Goal: Task Accomplishment & Management: Complete application form

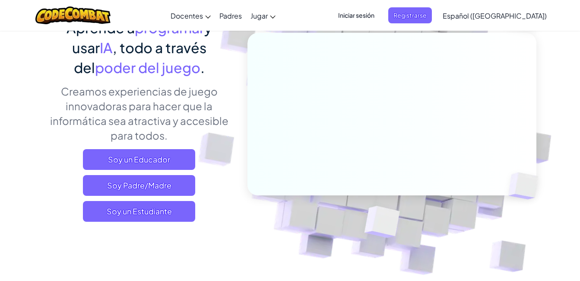
scroll to position [86, 0]
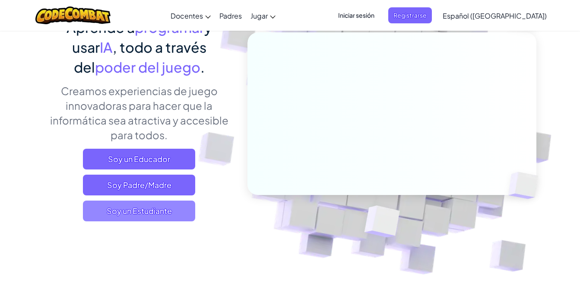
click at [158, 202] on span "Soy un Estudiante" at bounding box center [139, 210] width 112 height 21
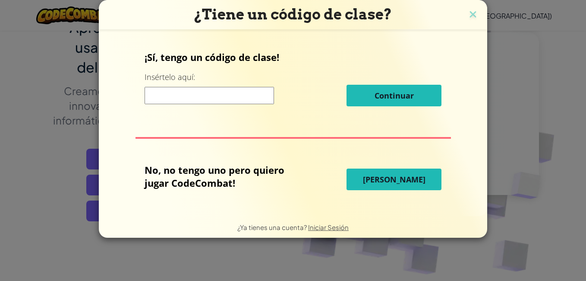
click at [196, 89] on input at bounding box center [210, 95] width 130 height 17
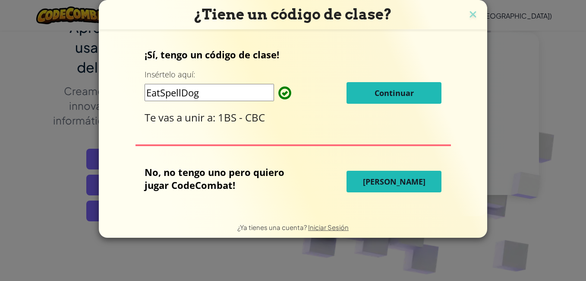
type input "EatSpellDog"
click at [386, 93] on span "Continuar" at bounding box center [394, 93] width 39 height 10
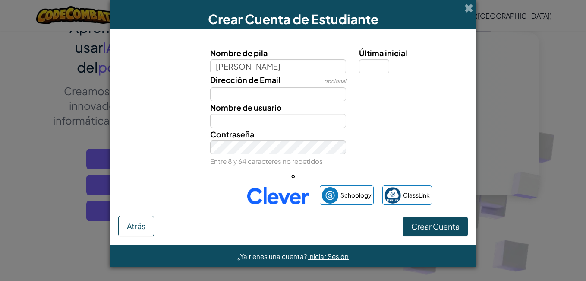
type input "[PERSON_NAME]"
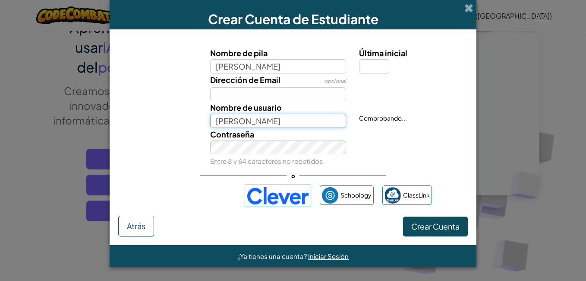
click at [251, 121] on input "[PERSON_NAME]" at bounding box center [278, 121] width 136 height 14
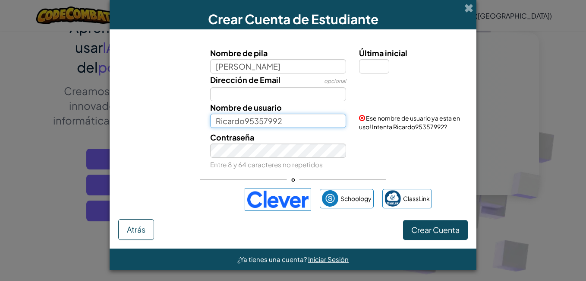
type input "Ricardo95357992"
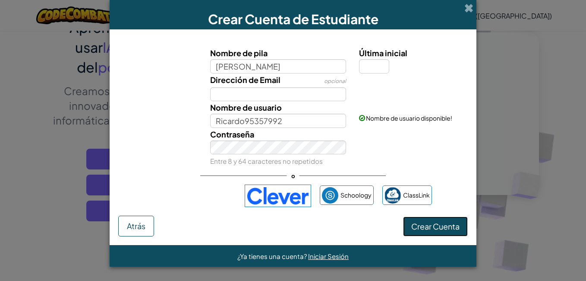
click at [445, 222] on span "Crear Cuenta" at bounding box center [435, 226] width 48 height 10
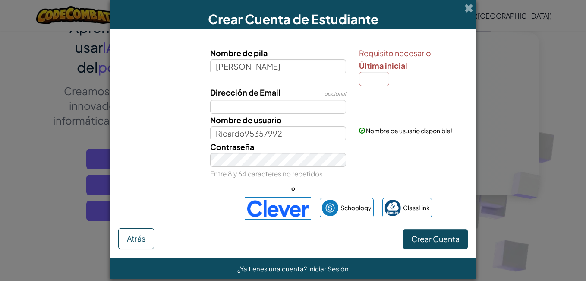
drag, startPoint x: 465, startPoint y: 6, endPoint x: 468, endPoint y: 2, distance: 6.1
click at [465, 4] on span at bounding box center [469, 7] width 9 height 9
